Goal: Information Seeking & Learning: Learn about a topic

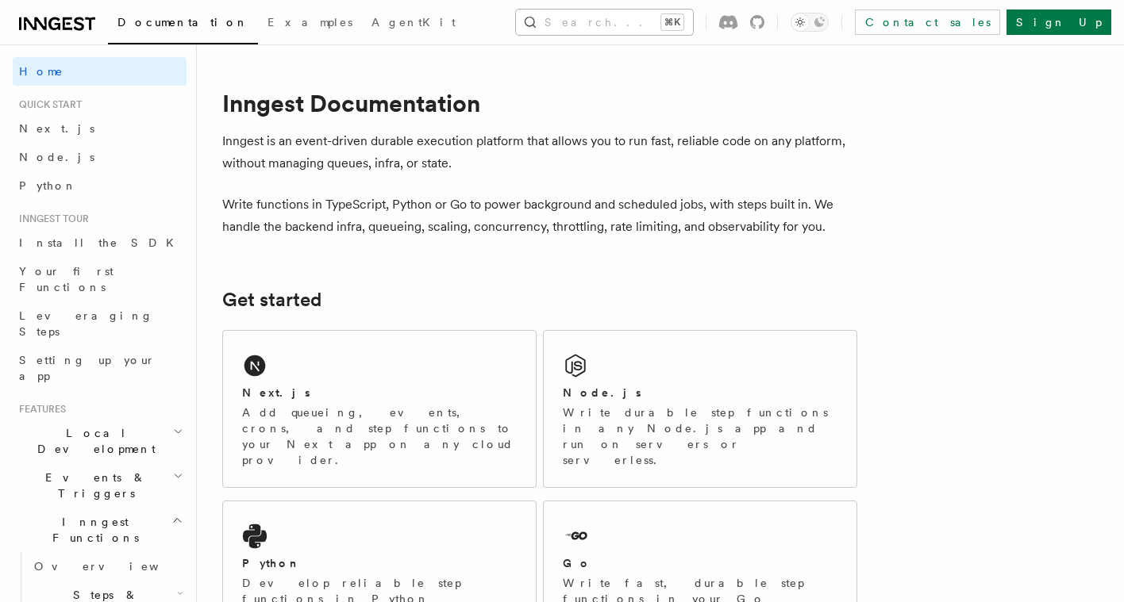
click at [598, 21] on button "Search... ⌘K" at bounding box center [604, 22] width 177 height 25
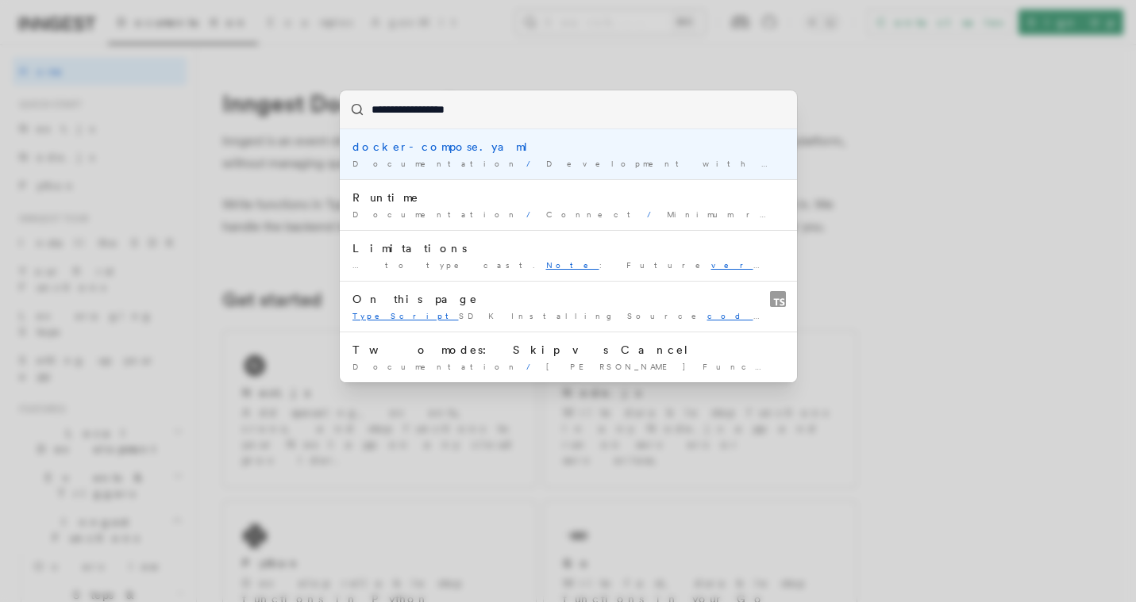
type input "**********"
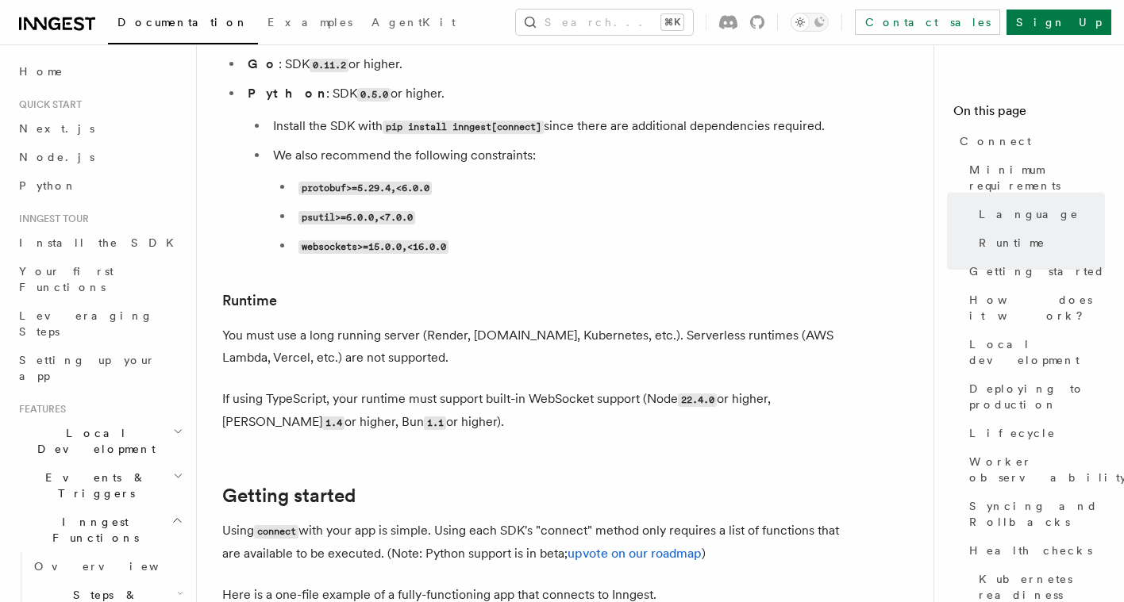
scroll to position [632, 0]
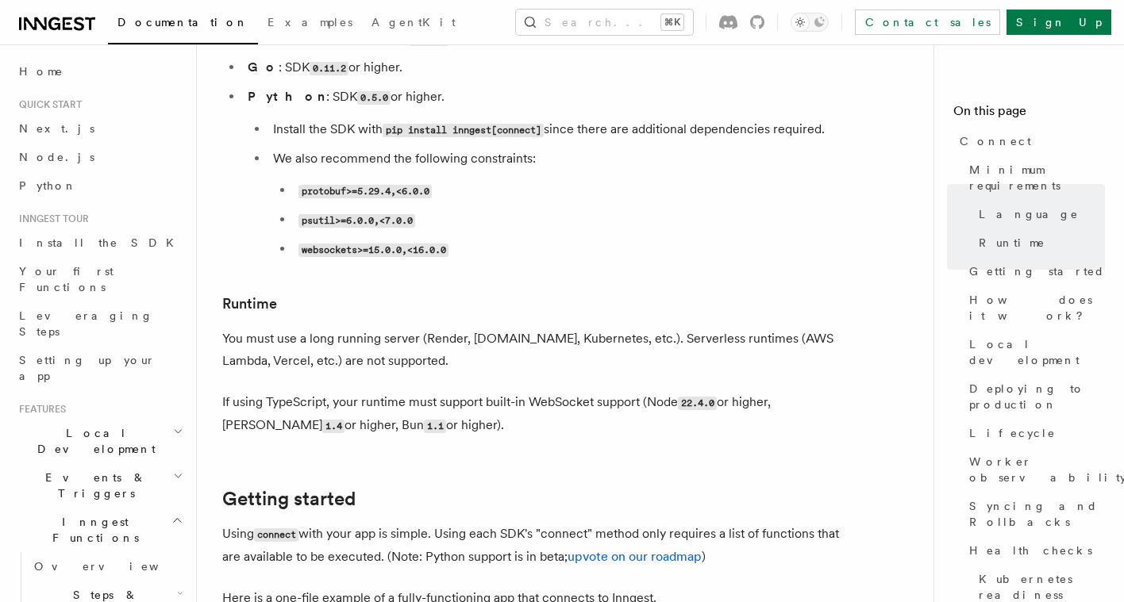
click at [521, 391] on p "If using TypeScript, your runtime must support built-in WebSocket support (Node…" at bounding box center [539, 414] width 635 height 46
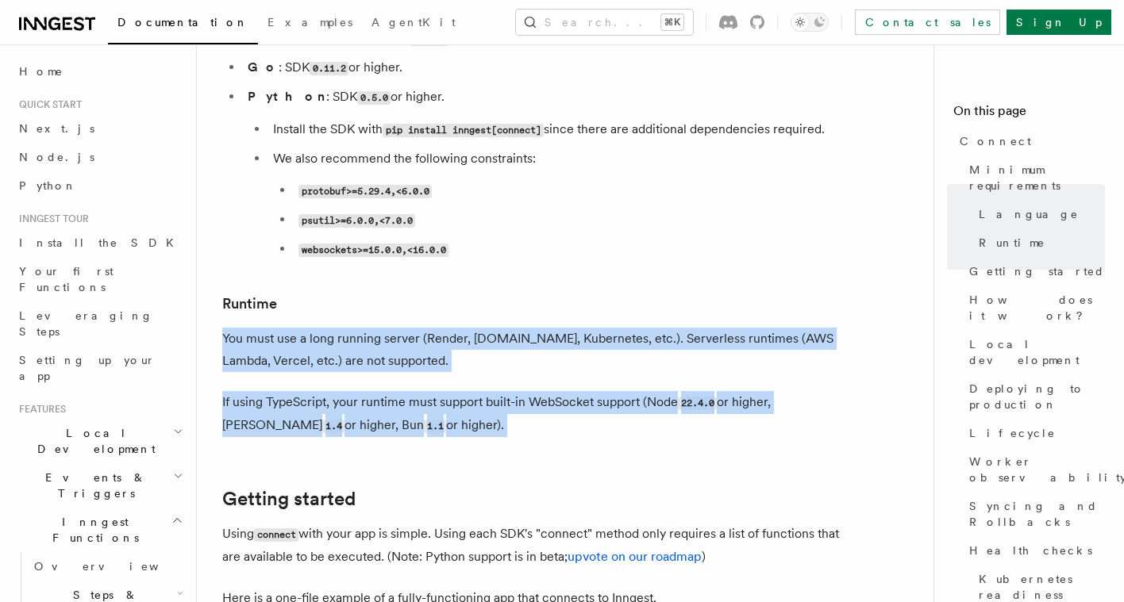
drag, startPoint x: 521, startPoint y: 361, endPoint x: 573, endPoint y: 300, distance: 80.0
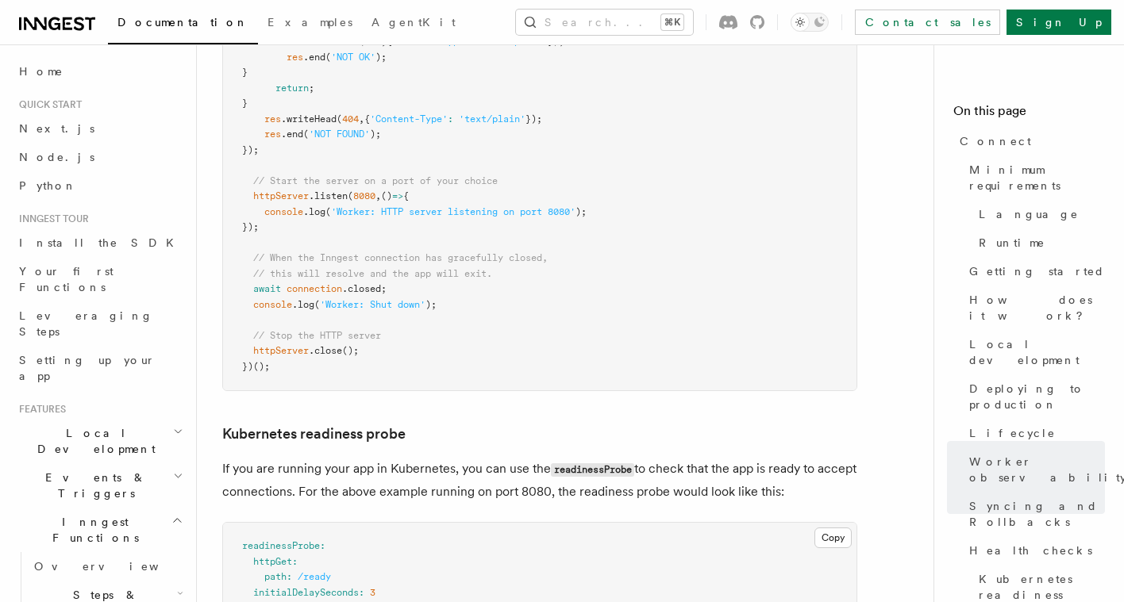
scroll to position [7257, 0]
click at [60, 167] on link "Node.js" at bounding box center [100, 157] width 174 height 29
